Goal: Check status

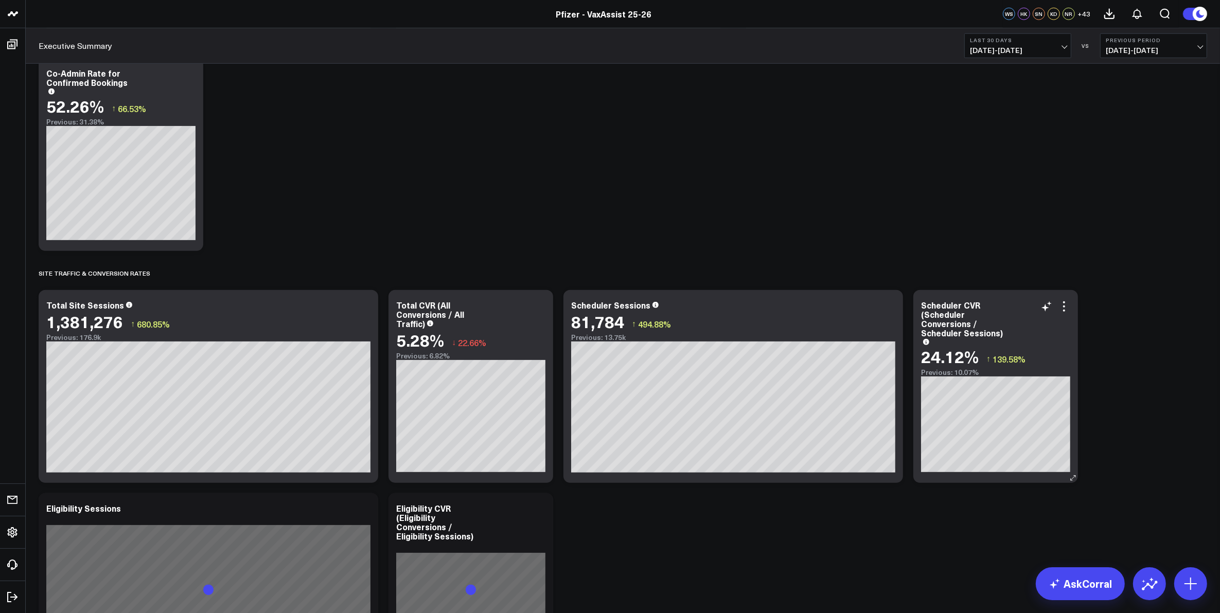
scroll to position [1029, 0]
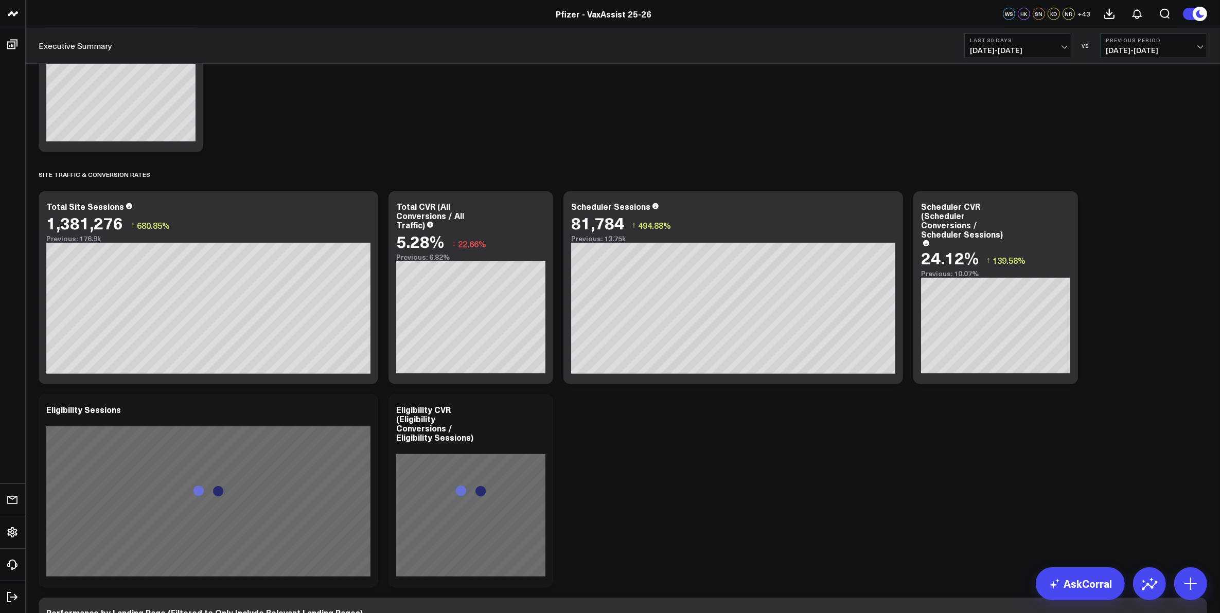
click at [1120, 47] on span "[DATE] - [DATE]" at bounding box center [1154, 50] width 96 height 8
click at [1132, 130] on link "No Comparison" at bounding box center [1154, 128] width 106 height 20
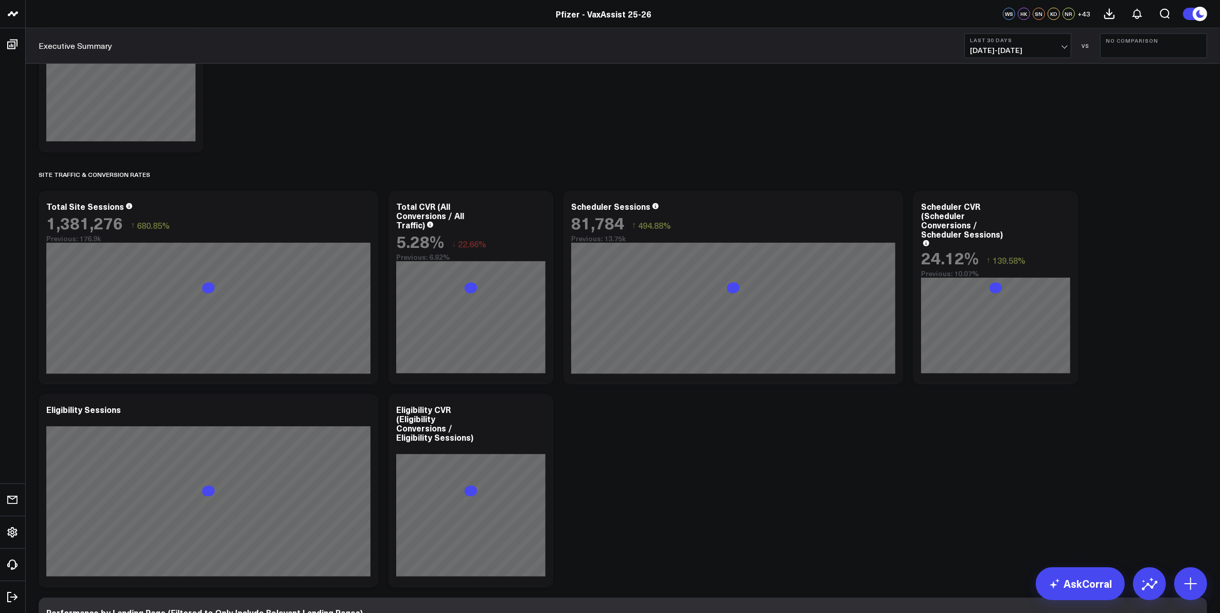
click at [1043, 47] on span "[DATE] - [DATE]" at bounding box center [1018, 50] width 96 height 8
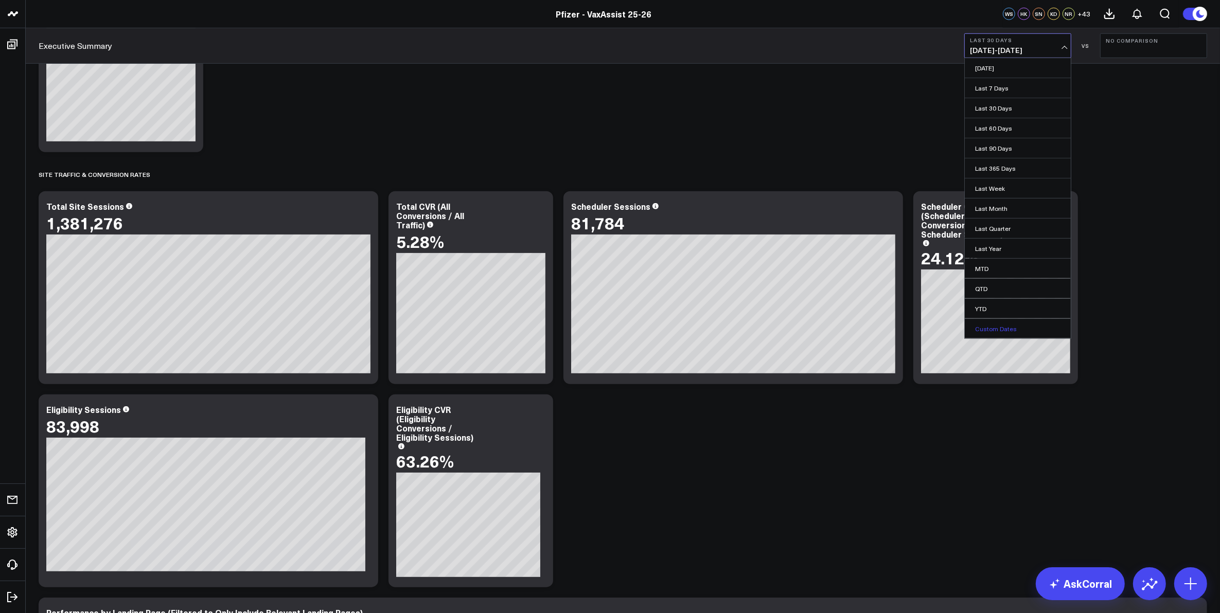
click at [994, 326] on link "Custom Dates" at bounding box center [1018, 329] width 106 height 20
select select "8"
select select "2025"
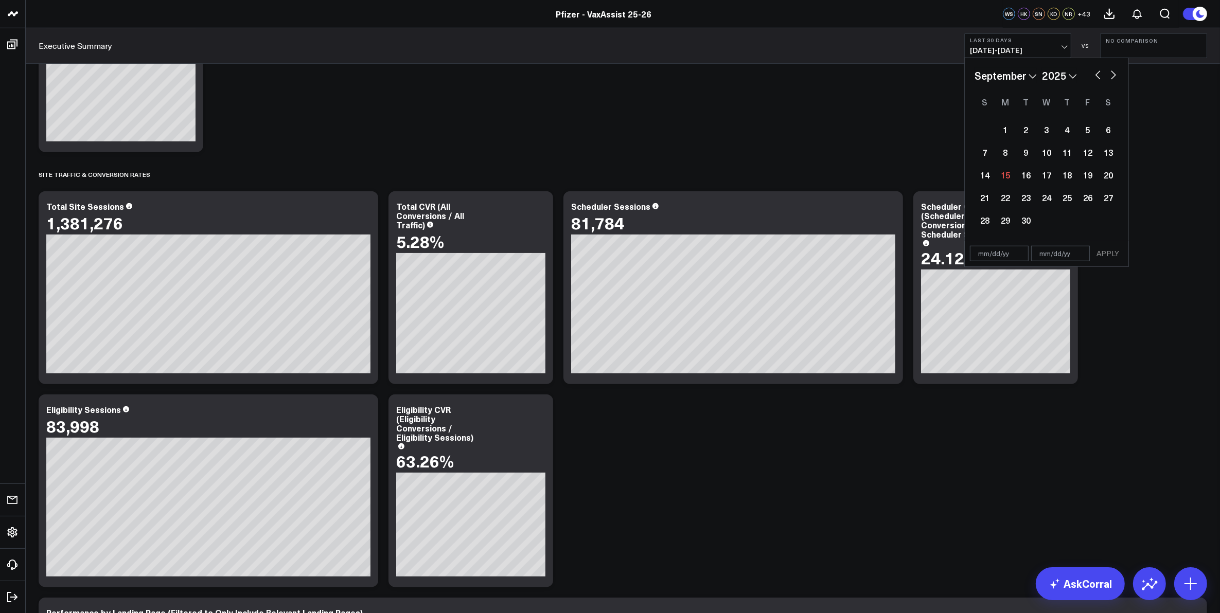
click at [994, 255] on input "text" at bounding box center [999, 253] width 59 height 15
select select "8"
select select "2025"
type input "[DATE]"
select select "8"
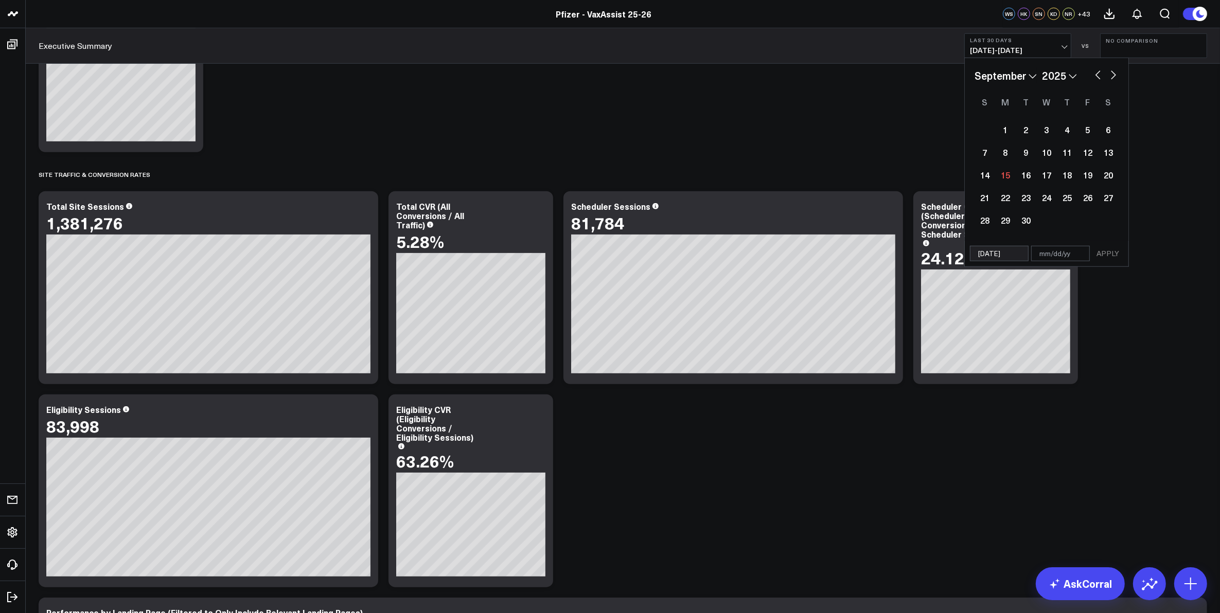
select select "2024"
type input "[DATE]"
click at [1041, 254] on input "text" at bounding box center [1060, 253] width 59 height 15
type input "12"
select select "8"
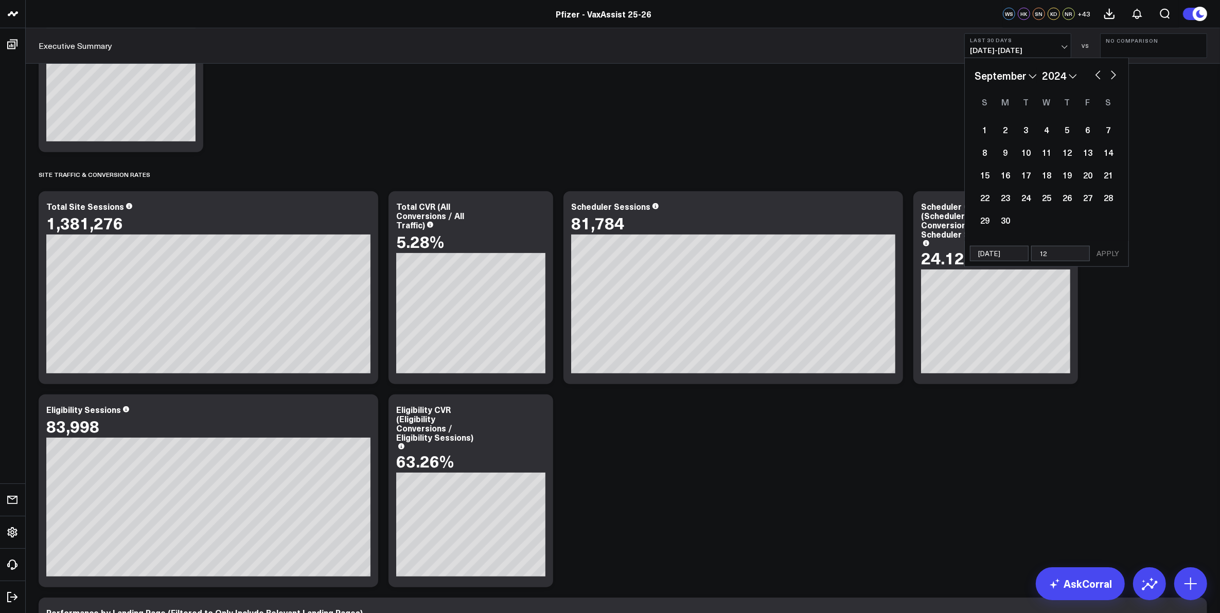
select select "2024"
type input "12/"
select select "8"
select select "2024"
type input "12/31"
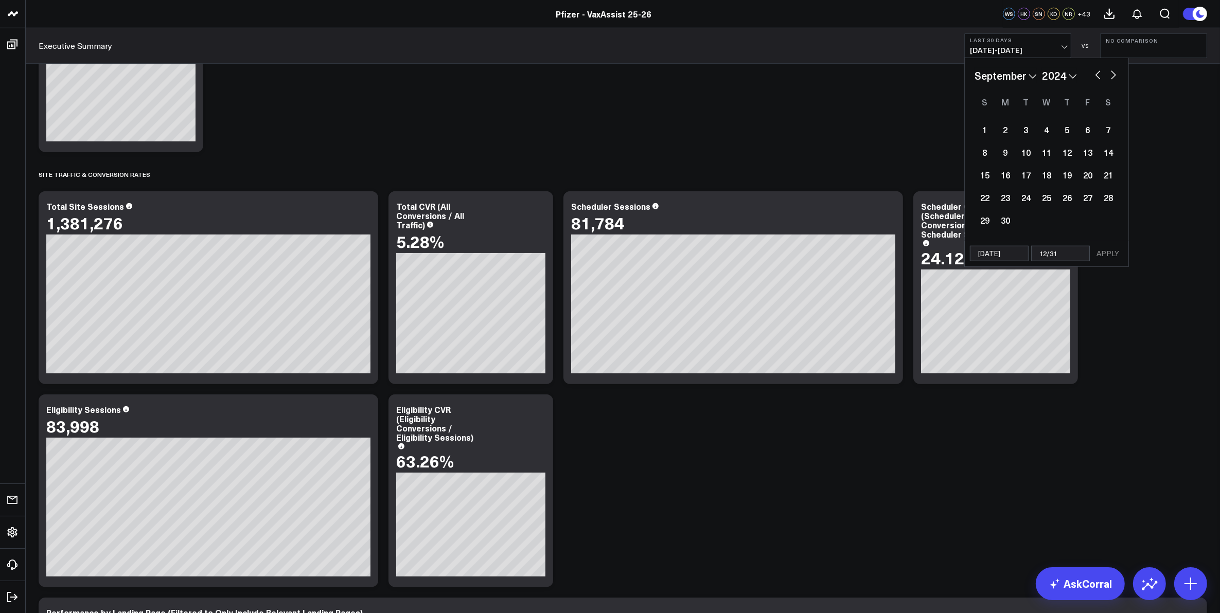
select select "8"
select select "2024"
type input "12/31/"
select select "8"
select select "2024"
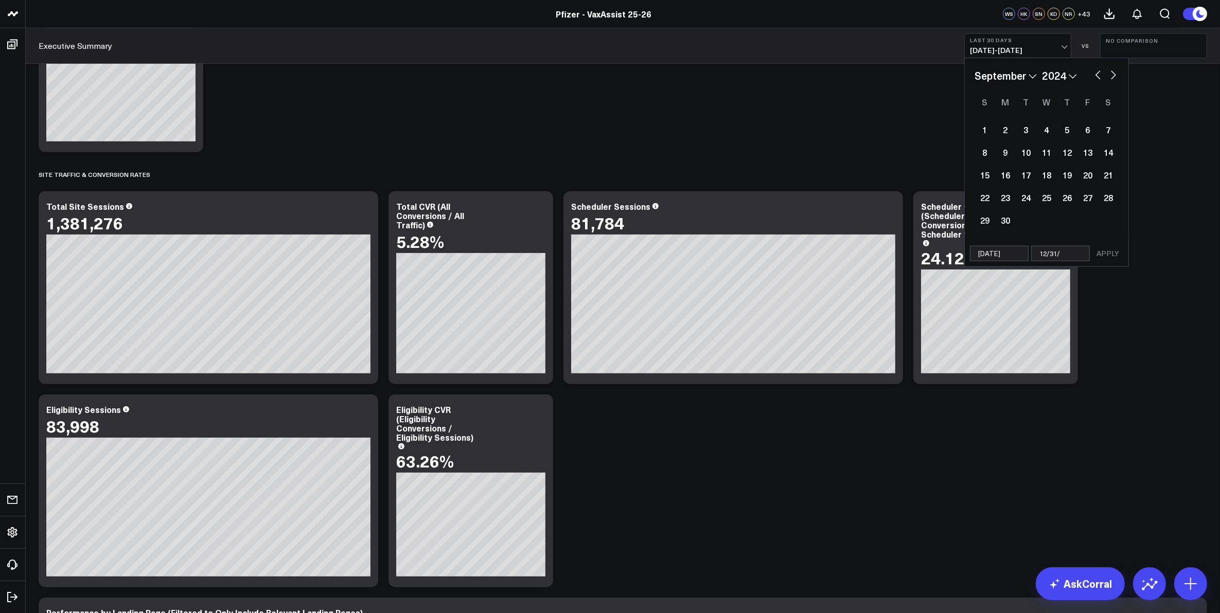
type input "12/31/2"
select select "8"
select select "2024"
type input "[DATE]"
select select "8"
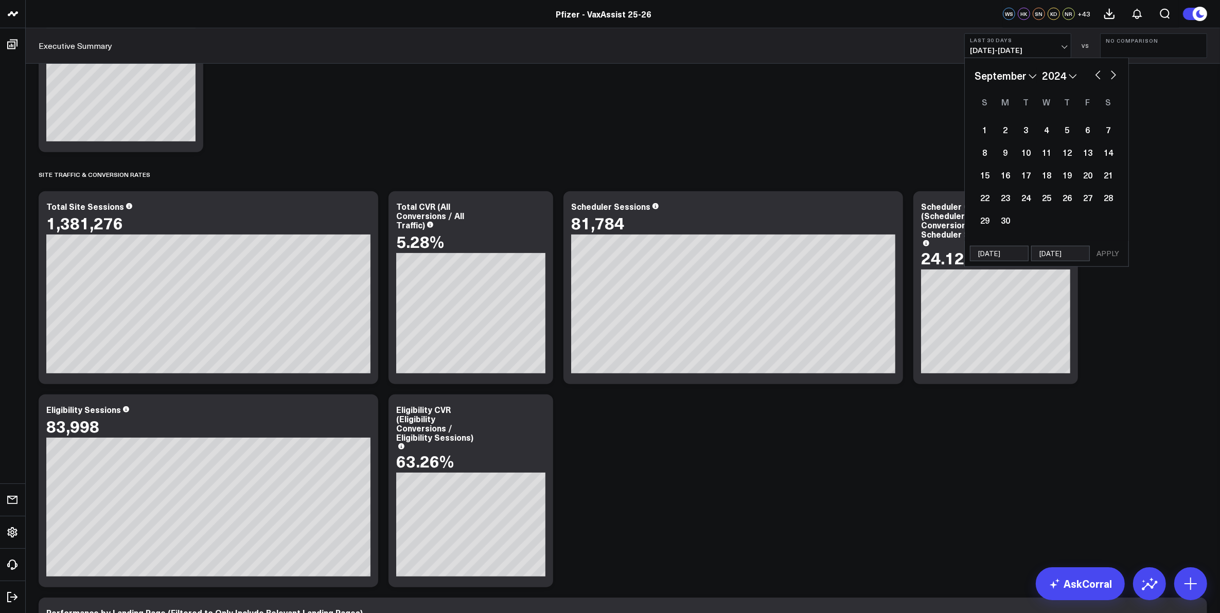
select select "2024"
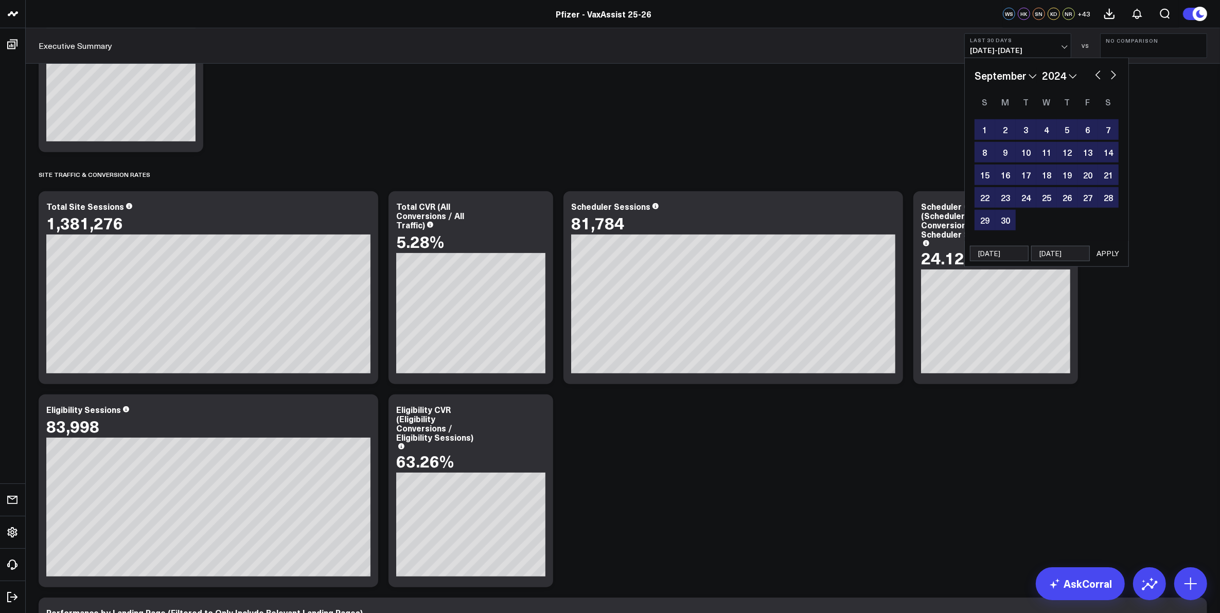
type input "[DATE]"
click at [1102, 256] on button "APPLY" at bounding box center [1108, 253] width 31 height 15
